Goal: Task Accomplishment & Management: Complete application form

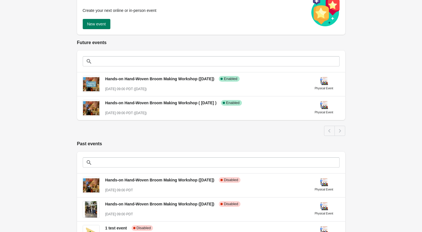
scroll to position [71, 0]
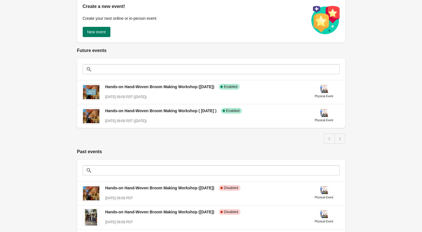
click at [238, 145] on div "Events Learn Billing Settings Events Learn Billing Settings Create a new event!…" at bounding box center [208, 120] width 274 height 295
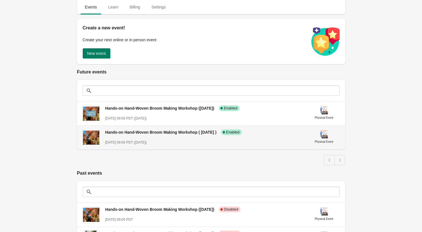
scroll to position [27, 0]
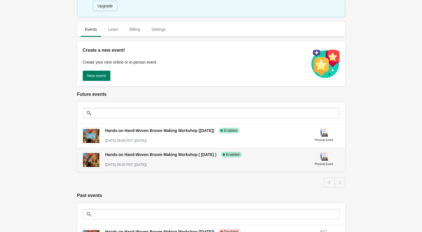
click at [285, 161] on div "Hands-on Hand-Woven Broom Making Workshop ( Sun. Oct 5th ) Success Complete Ena…" at bounding box center [204, 157] width 199 height 21
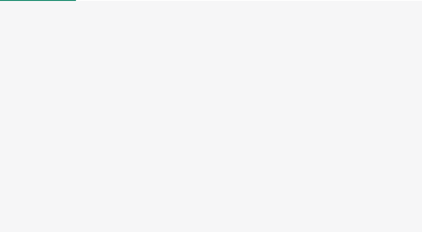
select select "physical"
select select "US"
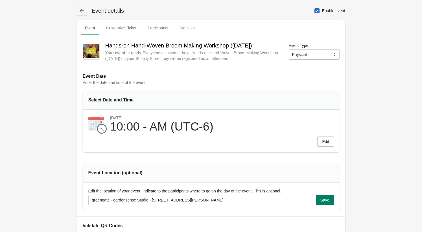
click at [84, 10] on icon at bounding box center [82, 11] width 6 height 6
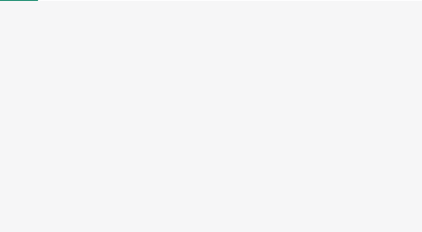
select select "physical"
select select "US"
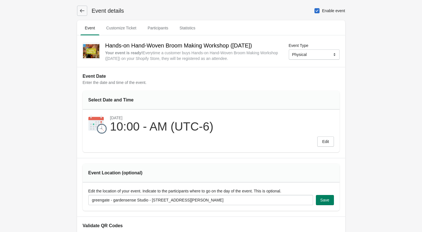
click at [80, 9] on icon at bounding box center [82, 11] width 6 height 6
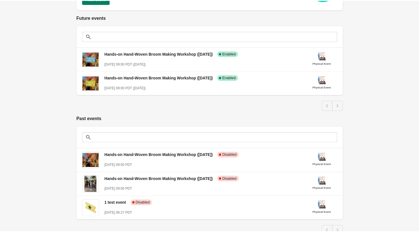
scroll to position [91, 0]
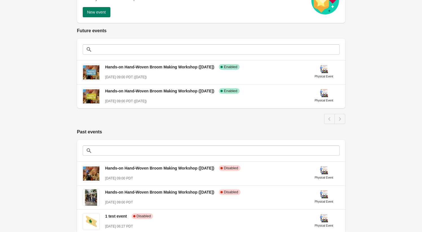
click at [41, 103] on div "Upgrade to Starstream Pro Pro Upgrade to Starstream Pro to get unlimited custom…" at bounding box center [211, 106] width 422 height 395
click at [98, 12] on span "New event" at bounding box center [96, 12] width 19 height 5
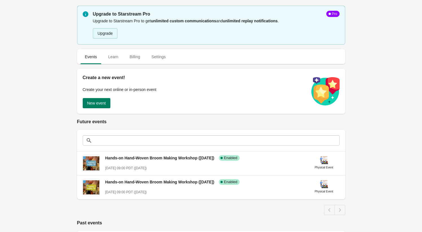
click at [114, 34] on button "Upgrade" at bounding box center [105, 33] width 25 height 10
click at [94, 103] on span "New event" at bounding box center [96, 103] width 19 height 5
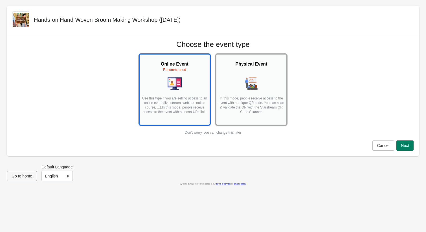
click at [243, 97] on p "In this mode, people receive access to the event with a unique QR code. You can…" at bounding box center [251, 107] width 67 height 23
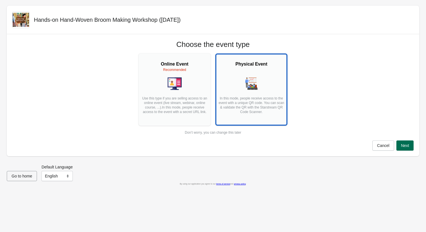
click at [407, 146] on span "Next" at bounding box center [405, 145] width 8 height 5
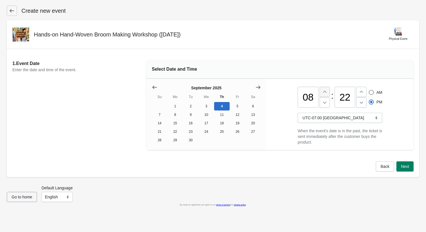
click at [324, 91] on icon at bounding box center [324, 92] width 3 height 2
type input "10"
click at [359, 103] on icon at bounding box center [362, 103] width 6 height 6
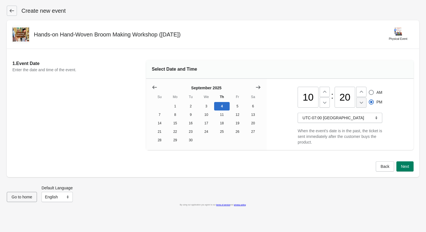
click at [359, 103] on icon at bounding box center [362, 103] width 6 height 6
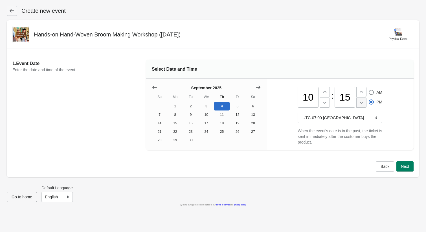
click at [359, 103] on icon at bounding box center [362, 103] width 6 height 6
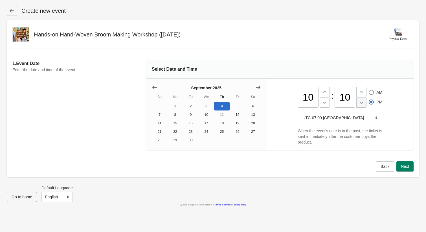
click at [359, 103] on icon at bounding box center [362, 103] width 6 height 6
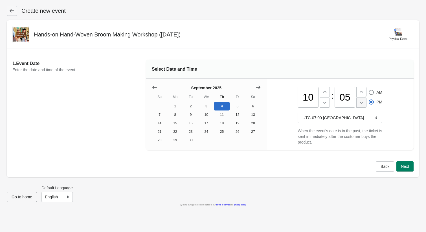
click at [359, 103] on icon at bounding box center [362, 103] width 6 height 6
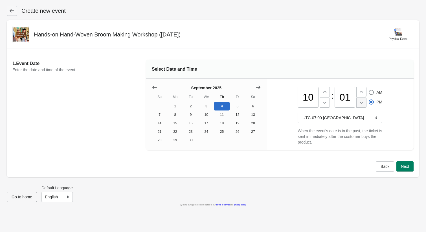
type input "00"
click at [371, 91] on span at bounding box center [371, 92] width 5 height 5
click at [369, 90] on input "AM" at bounding box center [369, 90] width 0 height 0
radio input "true"
radio input "false"
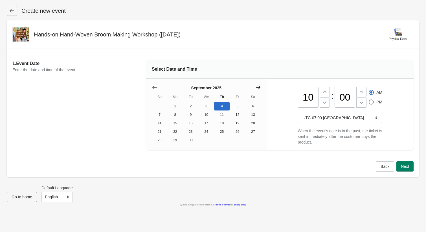
click at [258, 86] on icon "Show next month, October 2025" at bounding box center [258, 87] width 6 height 6
click at [258, 86] on icon "Show next month, November 2025" at bounding box center [258, 87] width 6 height 6
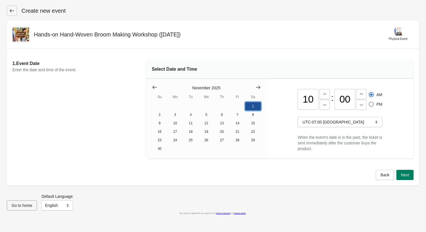
click at [254, 107] on button "1" at bounding box center [253, 106] width 16 height 8
click at [408, 175] on span "Next" at bounding box center [405, 174] width 8 height 5
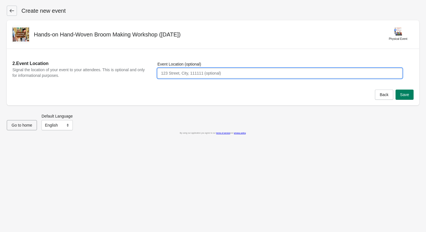
click at [194, 73] on input "Event Location (optional)" at bounding box center [279, 73] width 245 height 10
click at [135, 82] on div "2. Event Location Signal the location of your event to your attendees. This is …" at bounding box center [212, 68] width 401 height 29
click at [178, 74] on input "Event Location (optional)" at bounding box center [279, 73] width 245 height 10
type input "[STREET_ADDRESS][PERSON_NAME]"
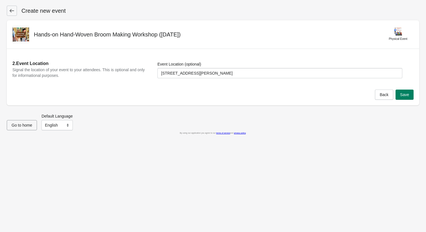
click at [322, 90] on div "Back Save" at bounding box center [213, 97] width 413 height 16
click at [409, 98] on button "Save" at bounding box center [405, 94] width 18 height 10
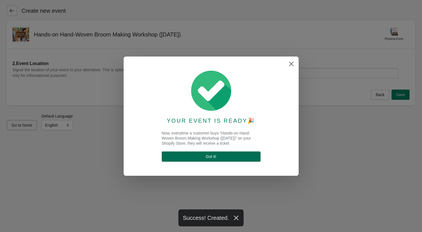
click at [204, 156] on span "Got it !" at bounding box center [211, 156] width 90 height 5
select select "physical"
select select "US"
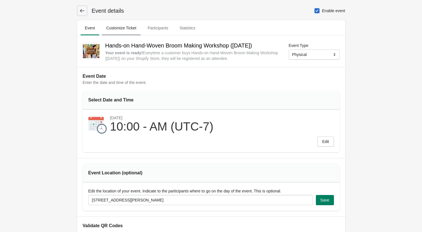
click at [123, 30] on span "Customize Ticket" at bounding box center [121, 28] width 39 height 10
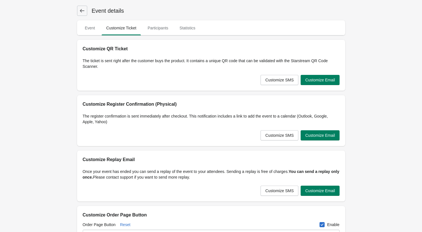
click at [81, 10] on icon at bounding box center [82, 11] width 6 height 6
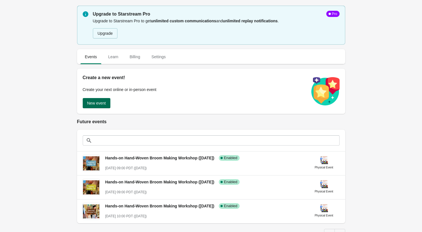
click at [100, 102] on span "New event" at bounding box center [96, 103] width 19 height 5
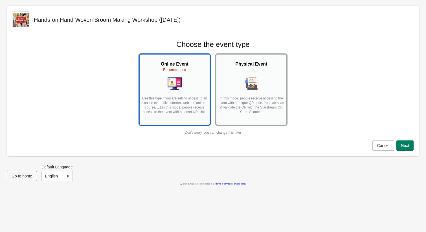
click at [254, 100] on p "In this mode, people receive access to the event with a unique QR code. You can…" at bounding box center [251, 107] width 67 height 23
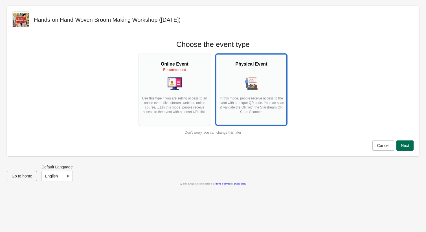
click at [408, 147] on span "Next" at bounding box center [405, 145] width 8 height 5
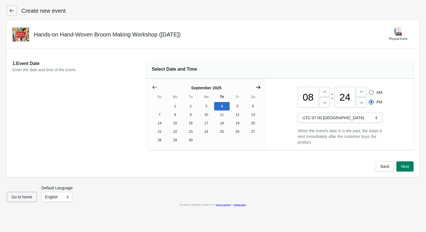
click at [256, 85] on icon "Show next month, October 2025" at bounding box center [258, 87] width 6 height 6
click at [256, 85] on icon "Show next month, November 2025" at bounding box center [258, 87] width 6 height 6
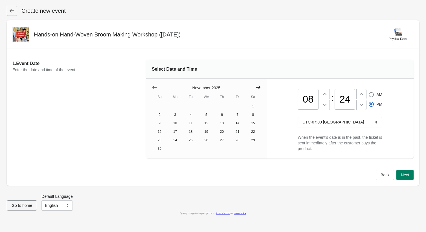
click at [256, 85] on icon "Show next month, December 2025" at bounding box center [258, 87] width 6 height 6
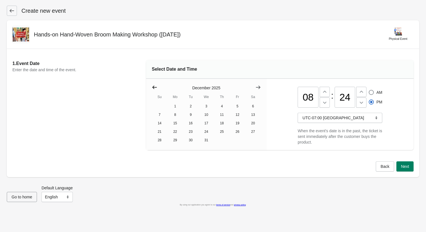
click at [152, 86] on icon "Show previous month, November 2025" at bounding box center [155, 87] width 6 height 6
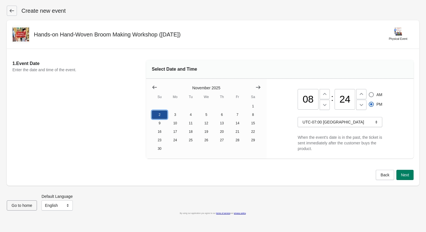
click at [160, 116] on button "2" at bounding box center [160, 114] width 16 height 8
click at [326, 94] on icon at bounding box center [325, 94] width 6 height 6
type input "10"
click at [346, 100] on input "24" at bounding box center [345, 99] width 21 height 21
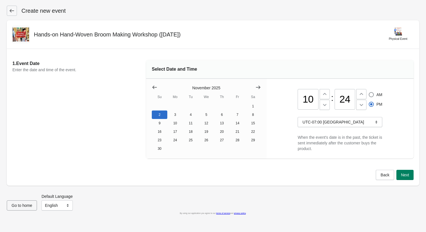
click at [346, 100] on input "24" at bounding box center [345, 99] width 21 height 21
type input "00"
click at [369, 93] on span at bounding box center [371, 94] width 5 height 5
click at [369, 92] on input "AM" at bounding box center [369, 92] width 0 height 0
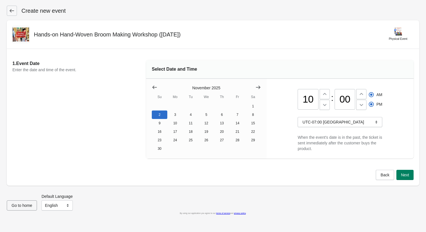
radio input "true"
radio input "false"
click at [402, 173] on span "Next" at bounding box center [405, 174] width 8 height 5
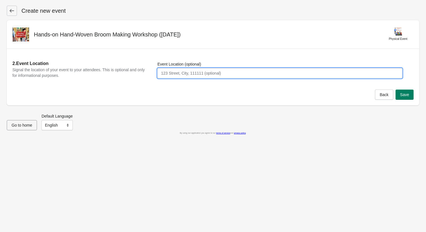
click at [164, 72] on input "Event Location (optional)" at bounding box center [279, 73] width 245 height 10
type input "[STREET_ADDRESS][PERSON_NAME]. [GEOGRAPHIC_DATA]"
click at [408, 92] on span "Save" at bounding box center [404, 94] width 9 height 5
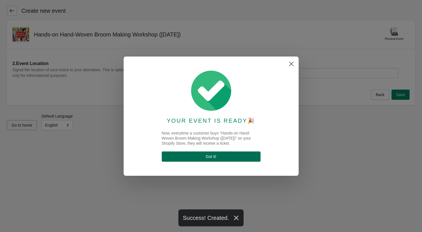
click at [203, 154] on button "Got it !" at bounding box center [211, 156] width 99 height 10
select select "physical"
select select "US"
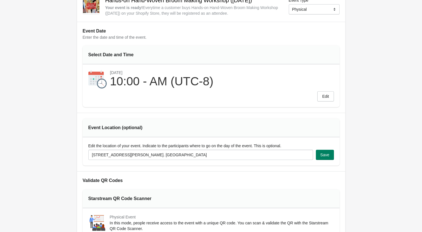
scroll to position [44, 0]
